Goal: Obtain resource: Download file/media

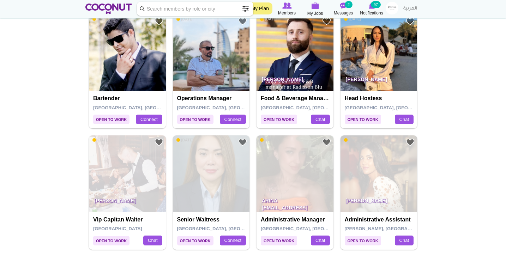
scroll to position [1132, 0]
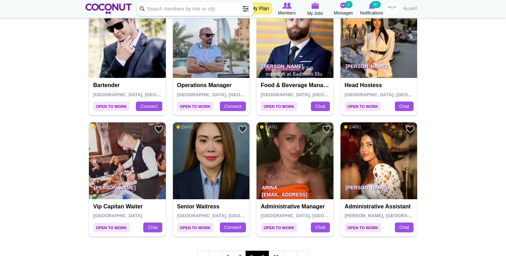
click at [262, 251] on link "9" at bounding box center [263, 257] width 12 height 12
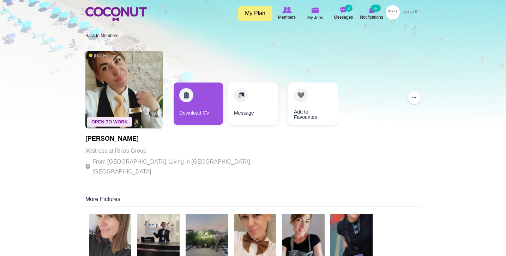
click at [308, 222] on img at bounding box center [303, 235] width 42 height 42
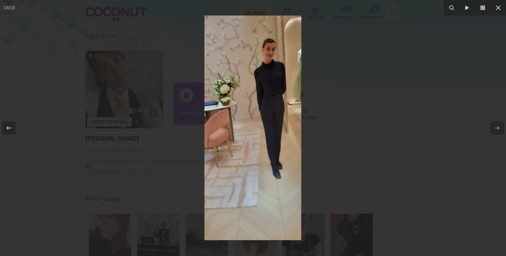
click at [172, 192] on div at bounding box center [253, 128] width 506 height 256
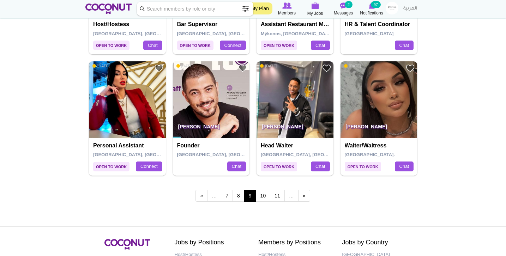
scroll to position [1199, 0]
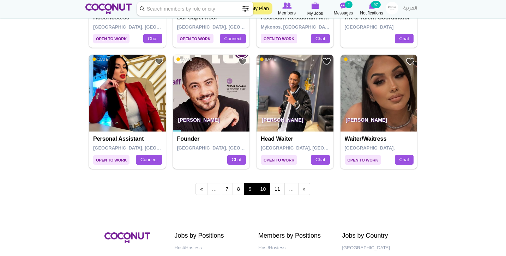
click at [263, 183] on link "10" at bounding box center [263, 189] width 15 height 12
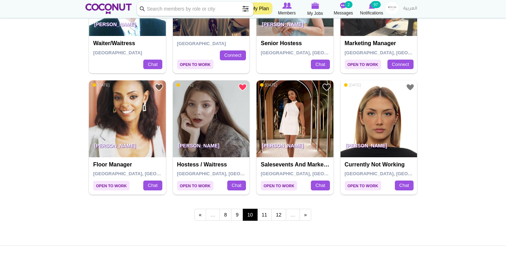
scroll to position [1176, 0]
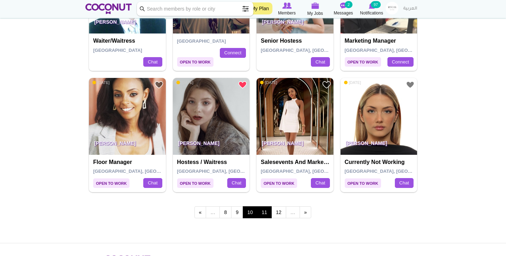
click at [266, 206] on link "11" at bounding box center [264, 212] width 15 height 12
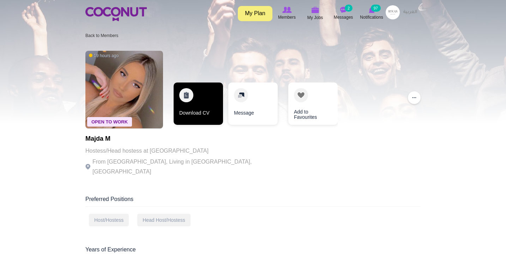
click at [190, 101] on link "Download CV" at bounding box center [198, 104] width 49 height 42
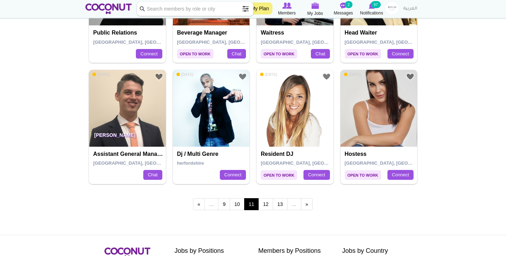
scroll to position [1211, 0]
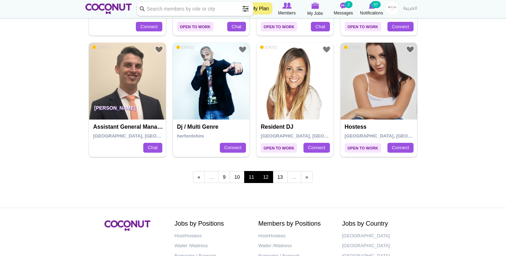
click at [263, 171] on link "12" at bounding box center [265, 177] width 15 height 12
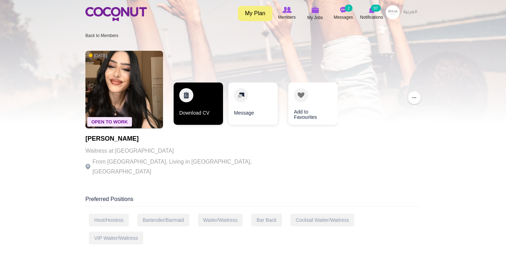
click at [203, 96] on link "Download CV" at bounding box center [198, 104] width 49 height 42
click at [210, 99] on link "Download CV" at bounding box center [198, 104] width 49 height 42
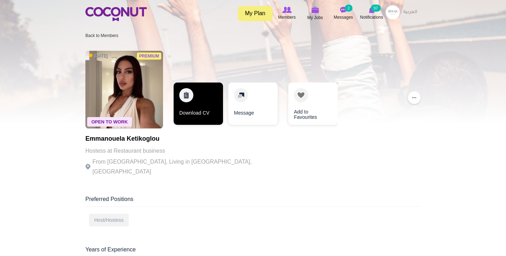
click at [189, 104] on link "Download CV" at bounding box center [198, 104] width 49 height 42
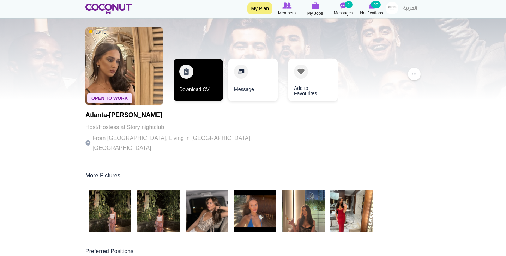
scroll to position [25, 0]
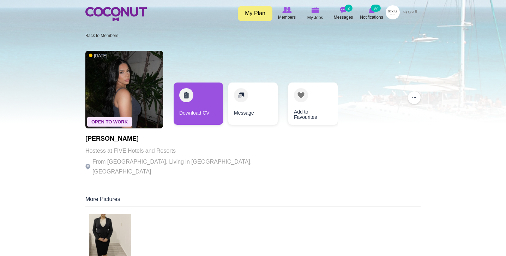
click at [105, 223] on img at bounding box center [110, 235] width 42 height 42
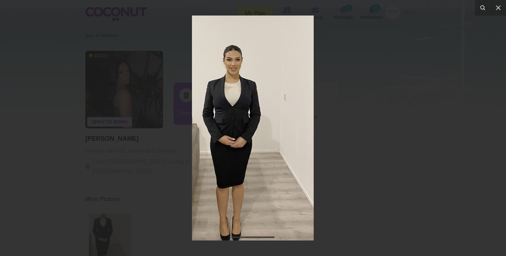
click at [103, 159] on div at bounding box center [253, 128] width 506 height 256
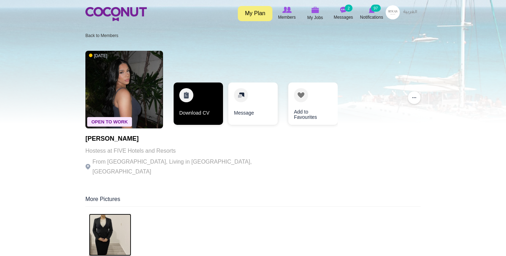
click at [206, 104] on link "Download CV" at bounding box center [198, 104] width 49 height 42
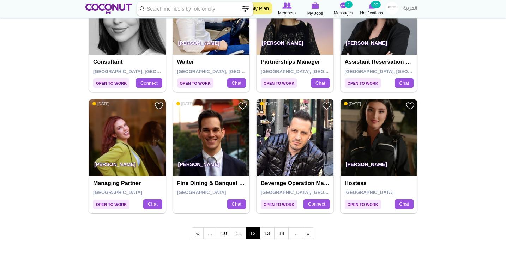
scroll to position [1158, 0]
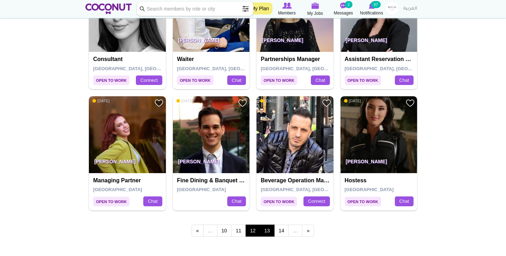
click at [265, 225] on link "13" at bounding box center [267, 231] width 15 height 12
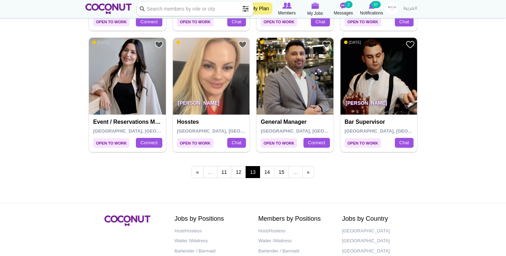
scroll to position [1216, 0]
click at [265, 167] on link "14" at bounding box center [267, 172] width 15 height 12
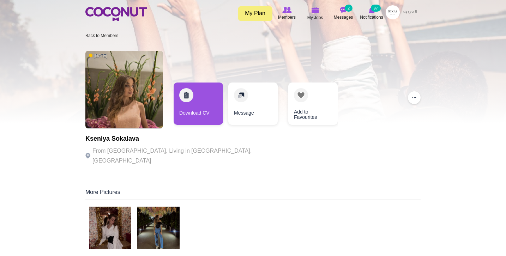
click at [117, 211] on img at bounding box center [110, 228] width 42 height 42
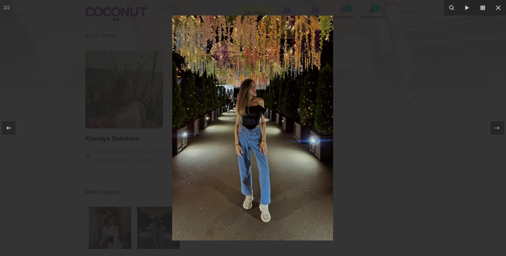
click at [84, 180] on div at bounding box center [253, 128] width 506 height 256
